Goal: Transaction & Acquisition: Purchase product/service

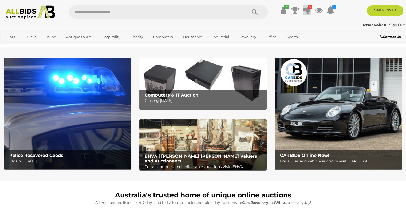
click at [305, 7] on icon at bounding box center [306, 10] width 7 height 10
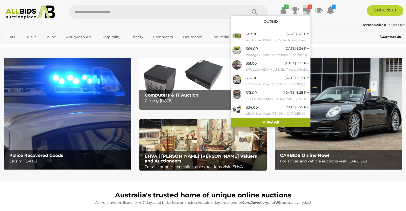
click at [266, 121] on link "View All" at bounding box center [271, 122] width 80 height 9
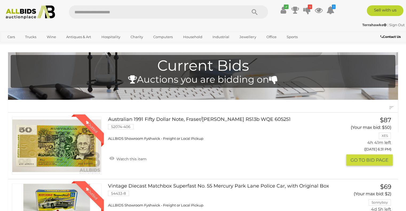
scroll to position [160, 0]
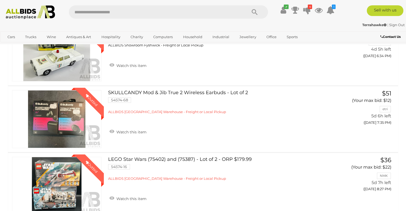
click at [28, 9] on img at bounding box center [30, 12] width 55 height 14
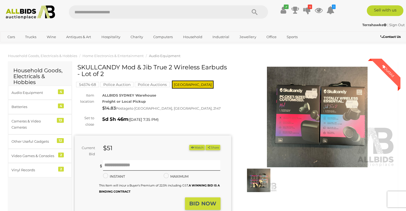
drag, startPoint x: 80, startPoint y: 68, endPoint x: 225, endPoint y: 68, distance: 145.7
click at [225, 68] on h1 "SKULLCANDY Mod & Jib True 2 Wireless Earbuds - Lot of 2" at bounding box center [153, 71] width 152 height 14
copy h1 "KULLCANDY Mod & Jib True 2 Wireless Earbuds"
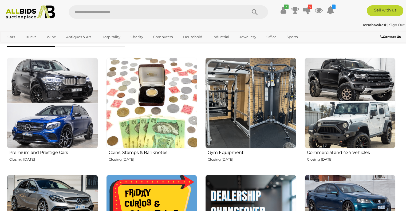
scroll to position [27, 0]
